Goal: Navigation & Orientation: Find specific page/section

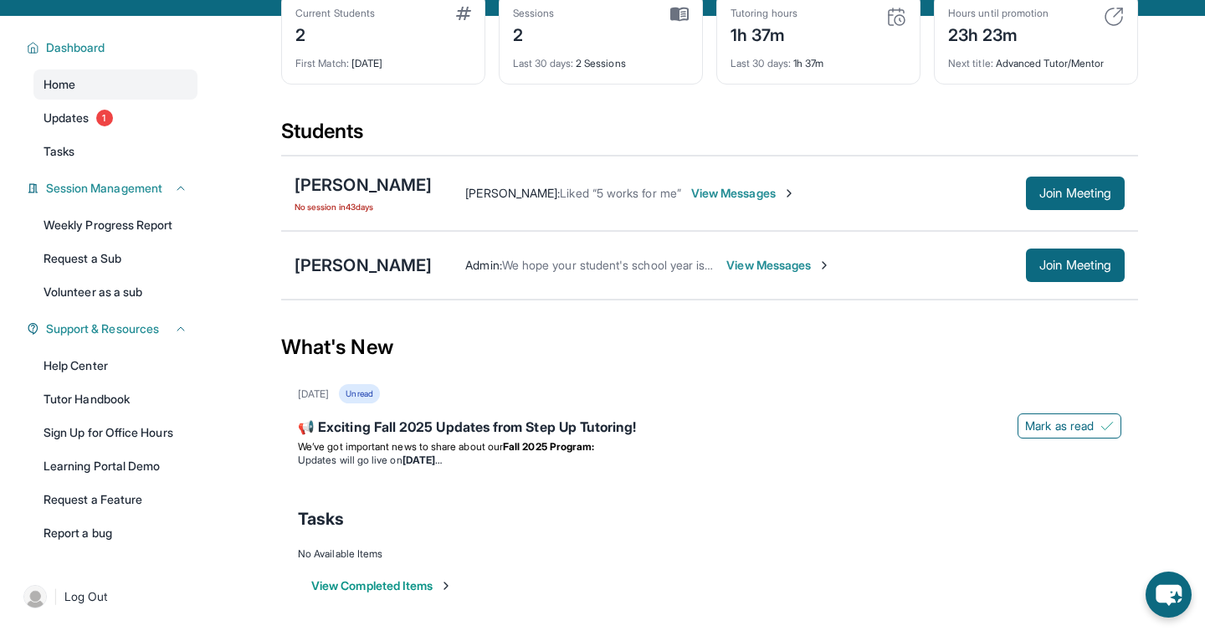
scroll to position [90, 0]
click at [90, 134] on link "Updates 1" at bounding box center [115, 119] width 164 height 30
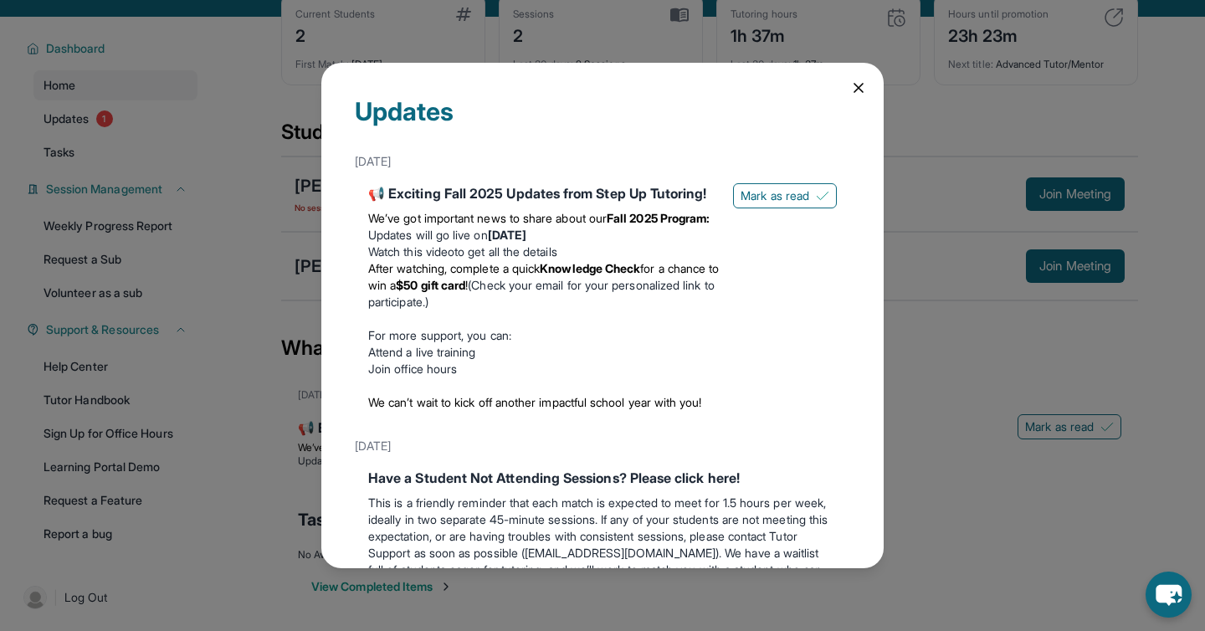
click at [867, 93] on div "Updates [DATE] 📢 Exciting Fall 2025 Updates from Step Up Tutoring! We’ve got im…" at bounding box center [602, 315] width 562 height 505
click at [868, 93] on div "Updates [DATE] 📢 Exciting Fall 2025 Updates from Step Up Tutoring! We’ve got im…" at bounding box center [602, 315] width 562 height 505
click at [862, 90] on icon at bounding box center [858, 87] width 17 height 17
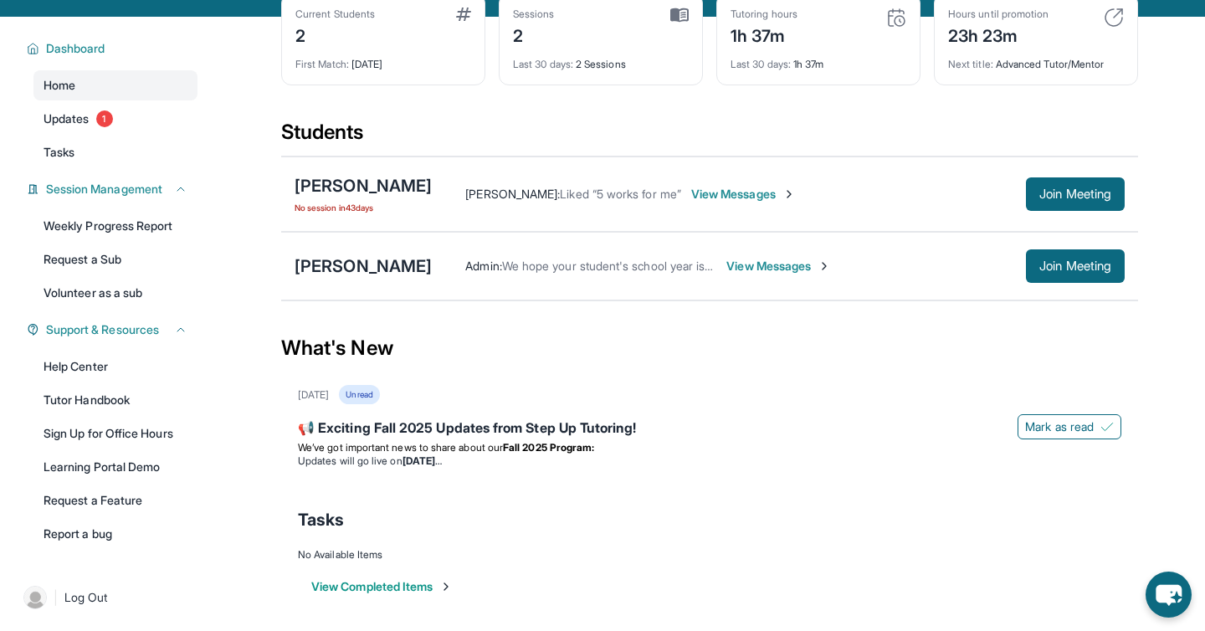
scroll to position [120, 0]
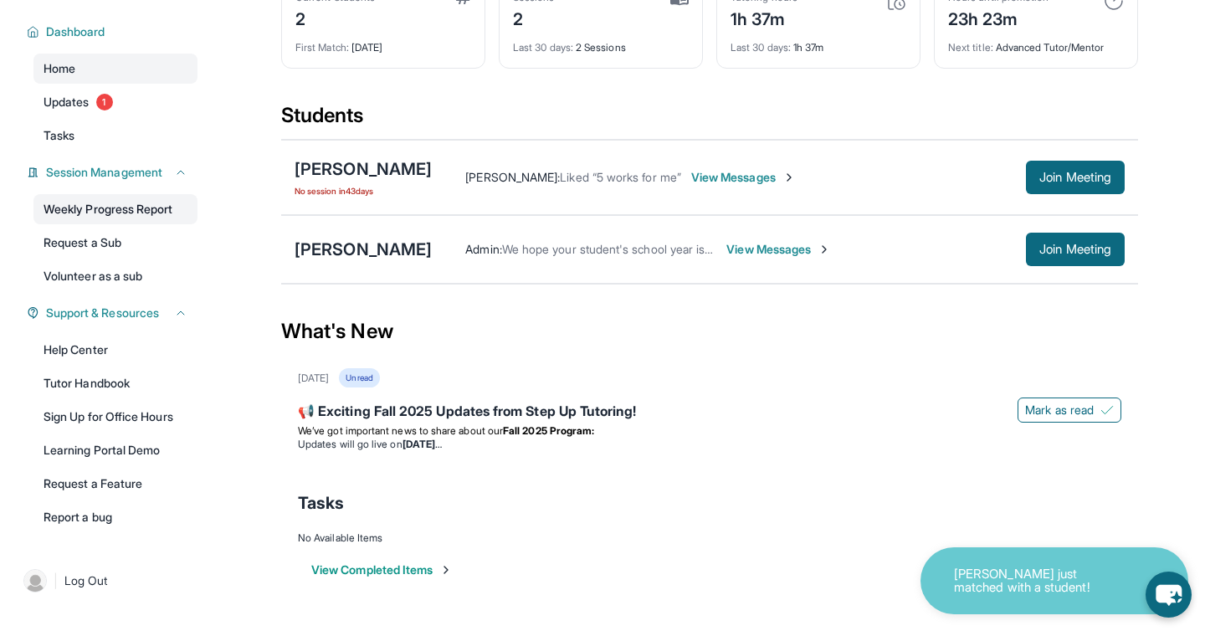
click at [141, 213] on link "Weekly Progress Report" at bounding box center [115, 209] width 164 height 30
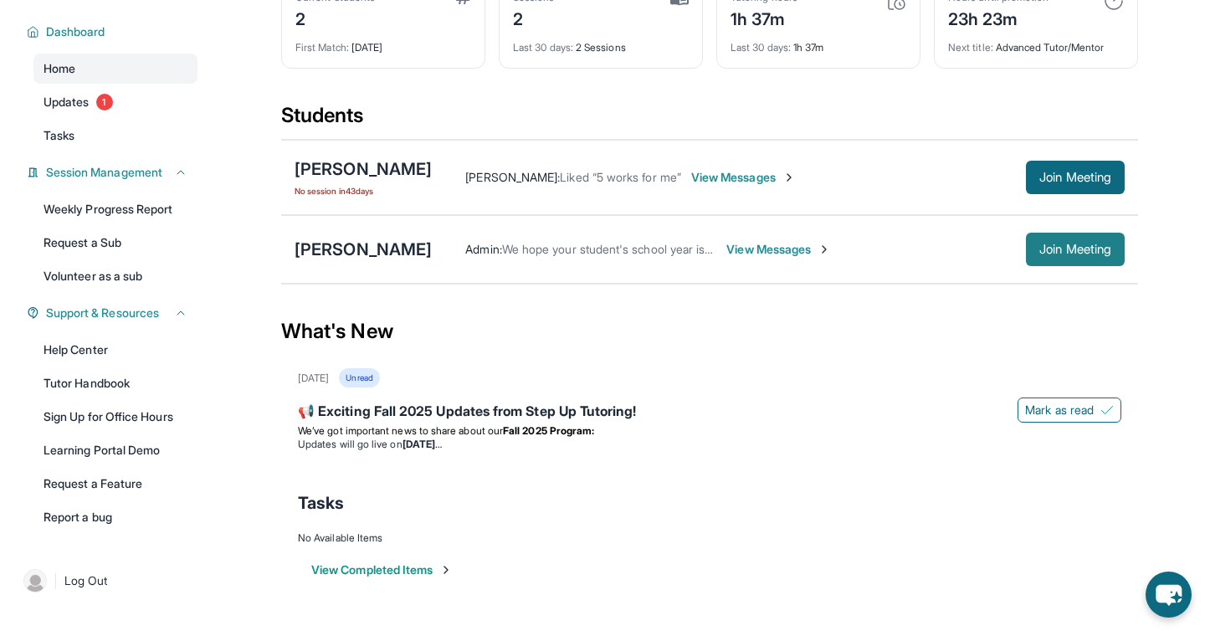
click at [1064, 236] on button "Join Meeting" at bounding box center [1075, 249] width 99 height 33
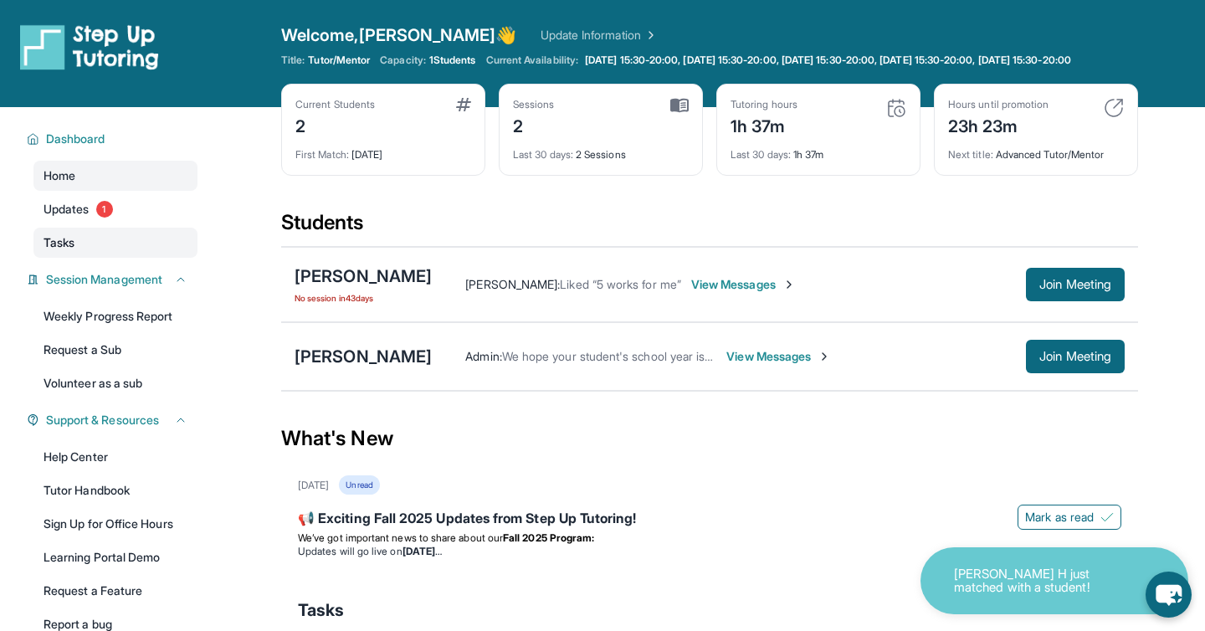
click at [78, 253] on link "Tasks" at bounding box center [115, 243] width 164 height 30
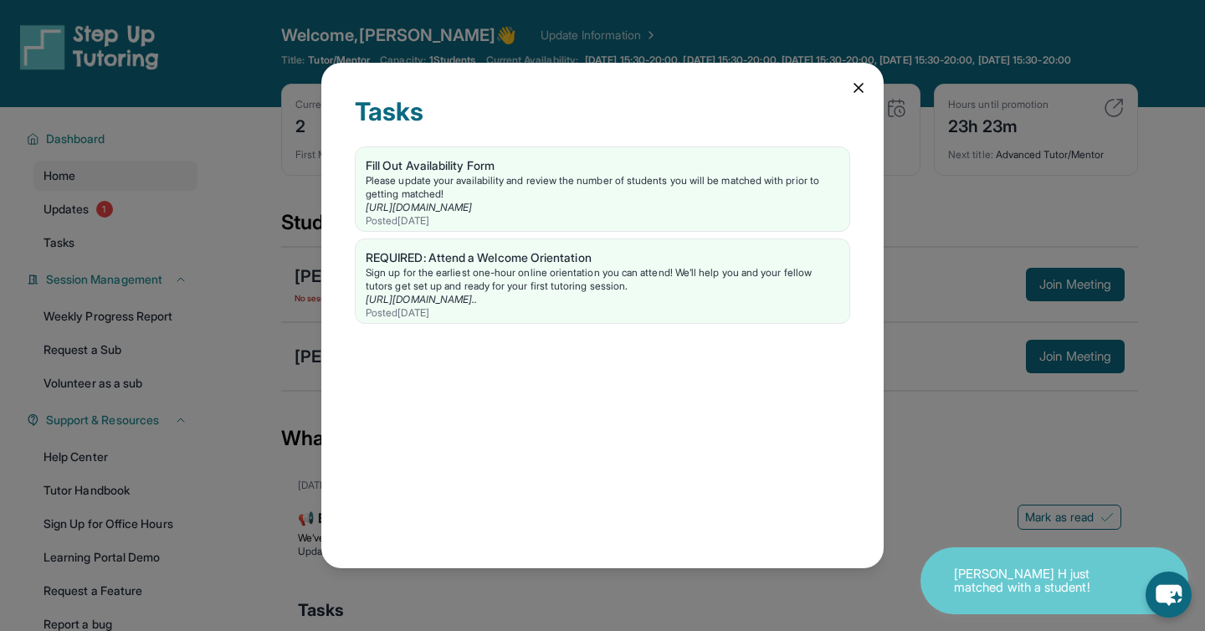
click at [856, 99] on div "Tasks Fill Out Availability Form Please update your availability and review the…" at bounding box center [602, 315] width 562 height 505
click at [855, 91] on icon at bounding box center [858, 88] width 8 height 8
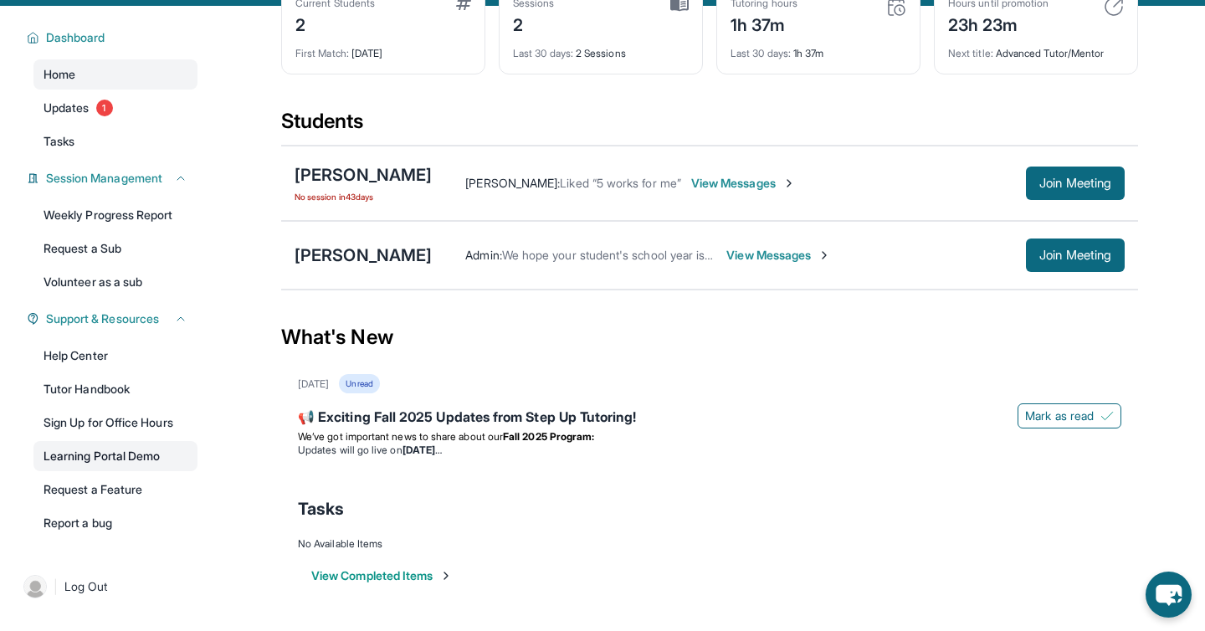
scroll to position [107, 0]
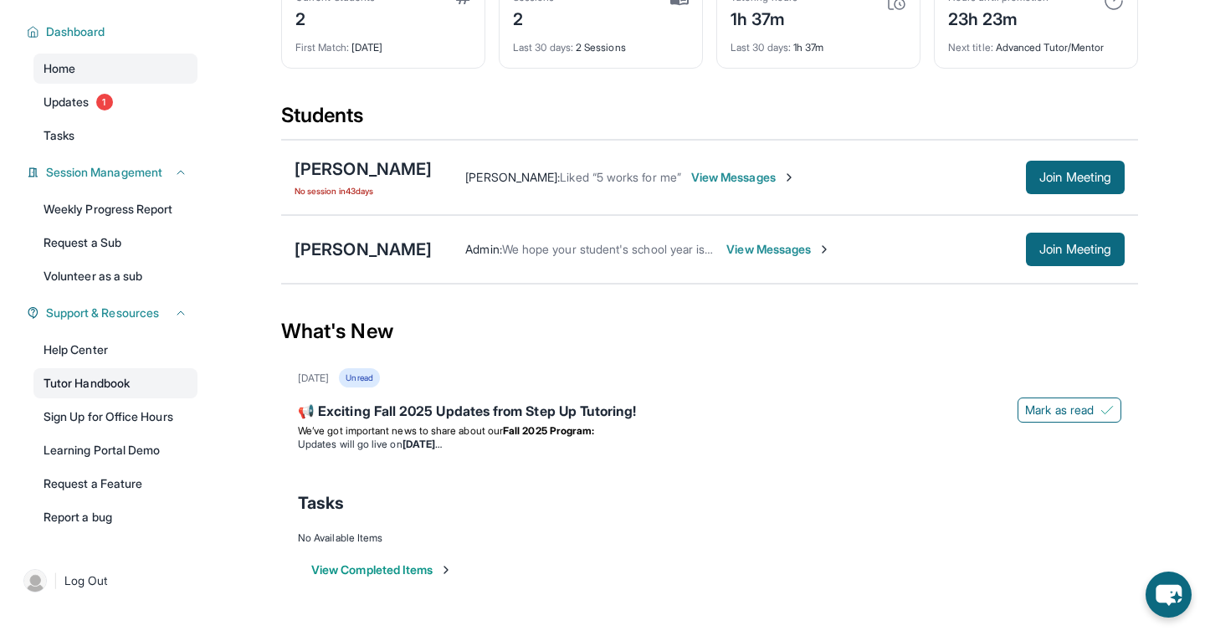
click at [116, 387] on link "Tutor Handbook" at bounding box center [115, 383] width 164 height 30
